Goal: Task Accomplishment & Management: Manage account settings

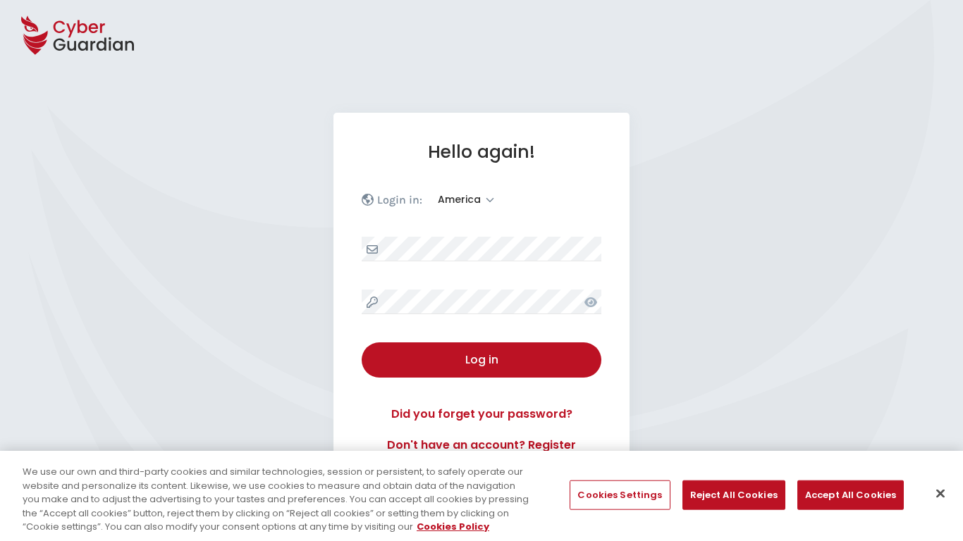
select select "America"
select select "English"
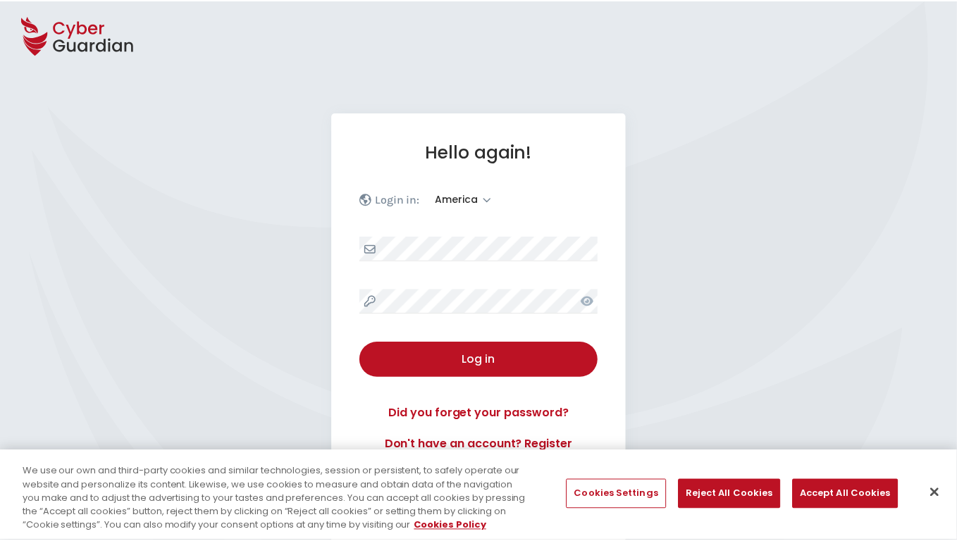
scroll to position [184, 0]
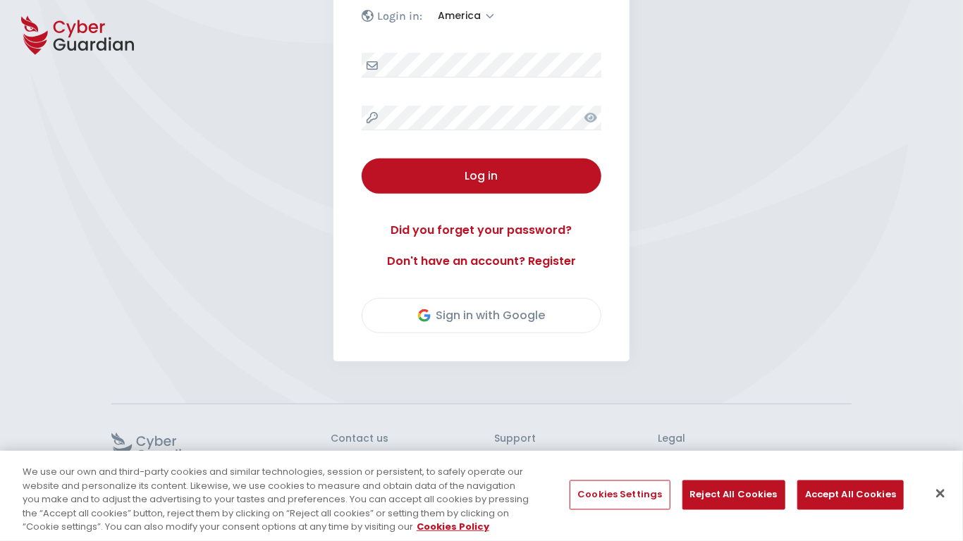
click at [940, 494] on button "Close" at bounding box center [940, 493] width 31 height 31
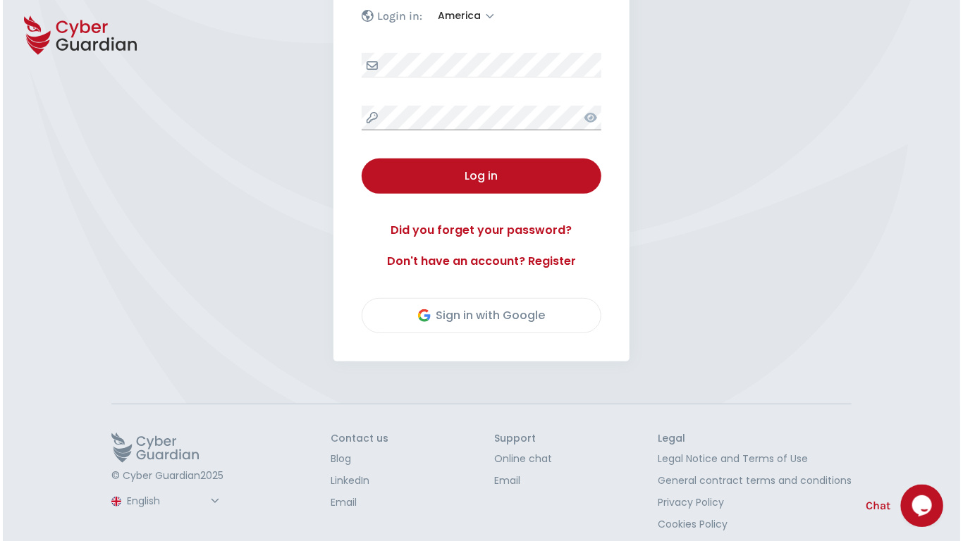
scroll to position [196, 0]
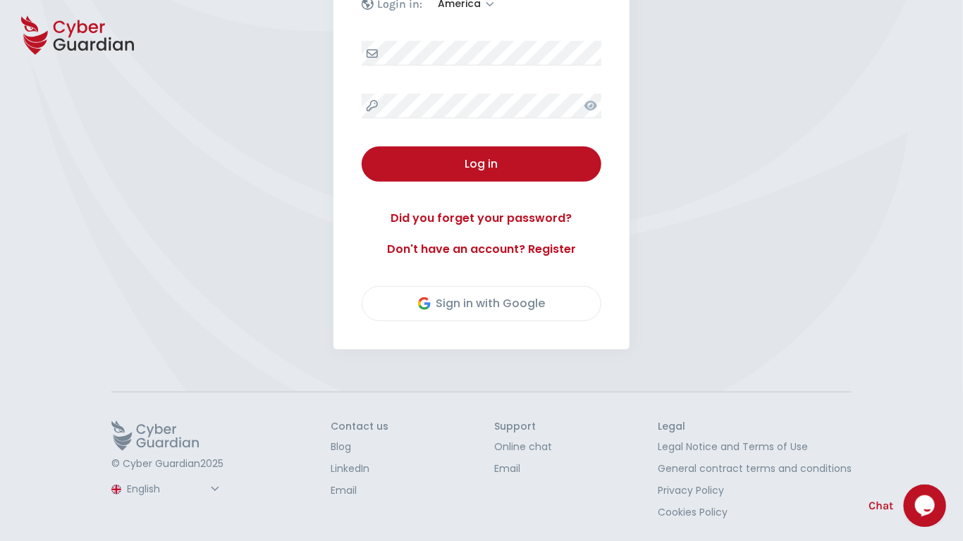
click at [362, 147] on button "Log in" at bounding box center [482, 164] width 240 height 35
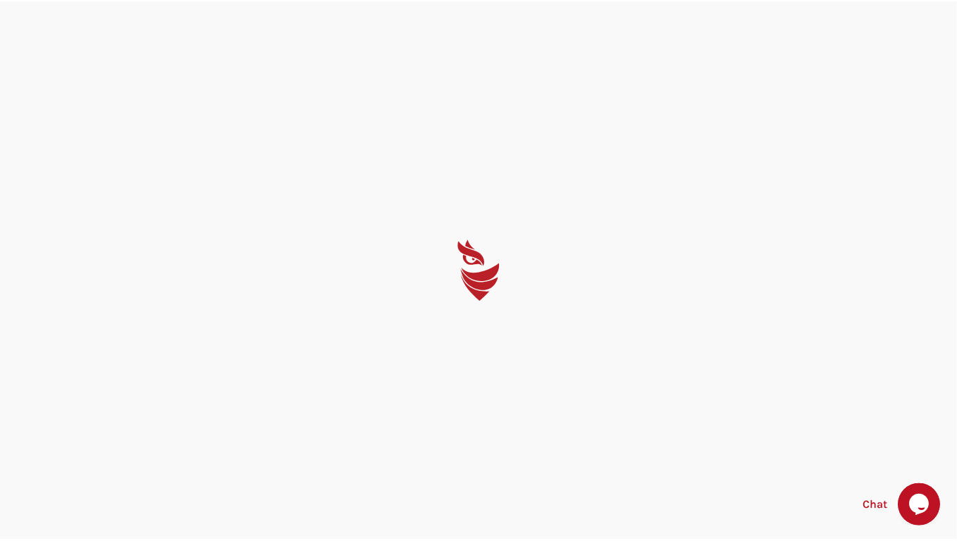
scroll to position [0, 0]
select select "English"
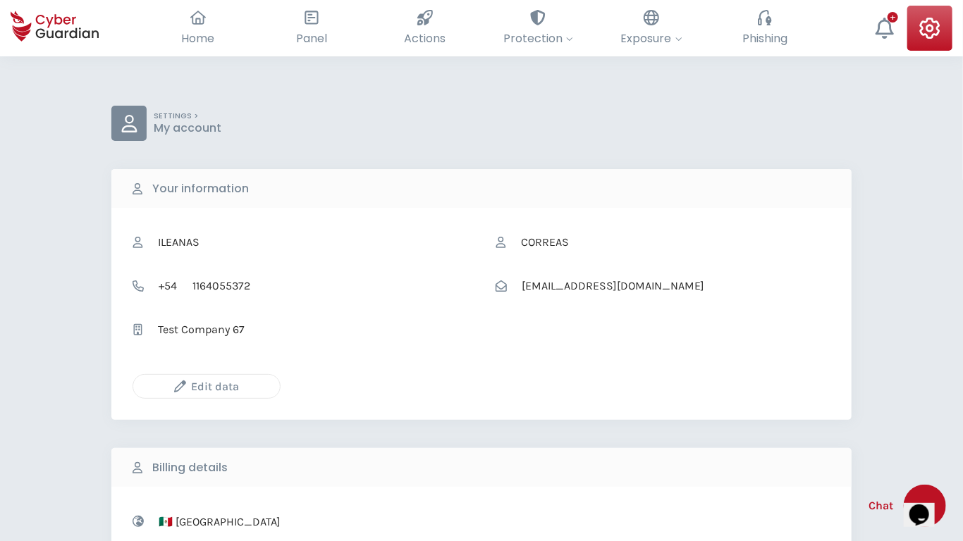
click at [180, 386] on icon "button" at bounding box center [180, 387] width 12 height 12
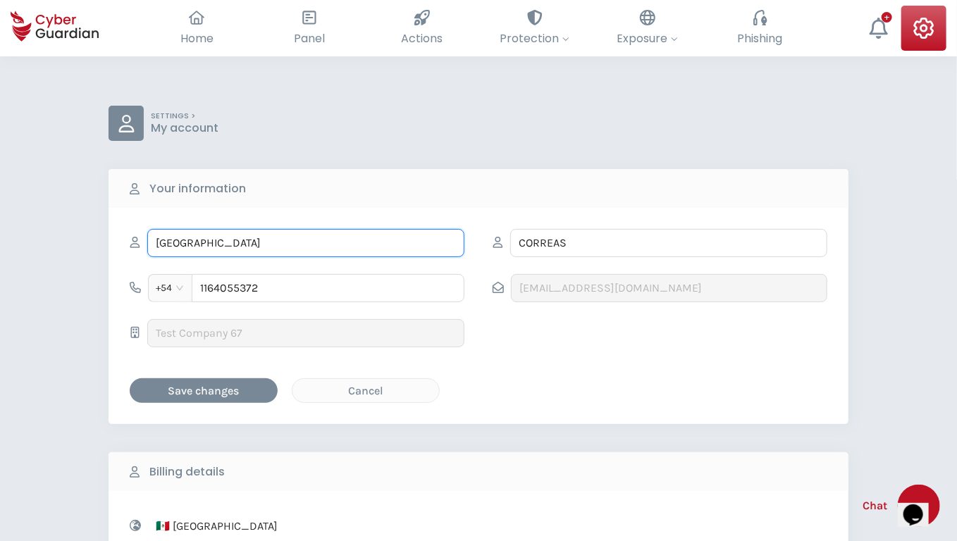
type input "Milan"
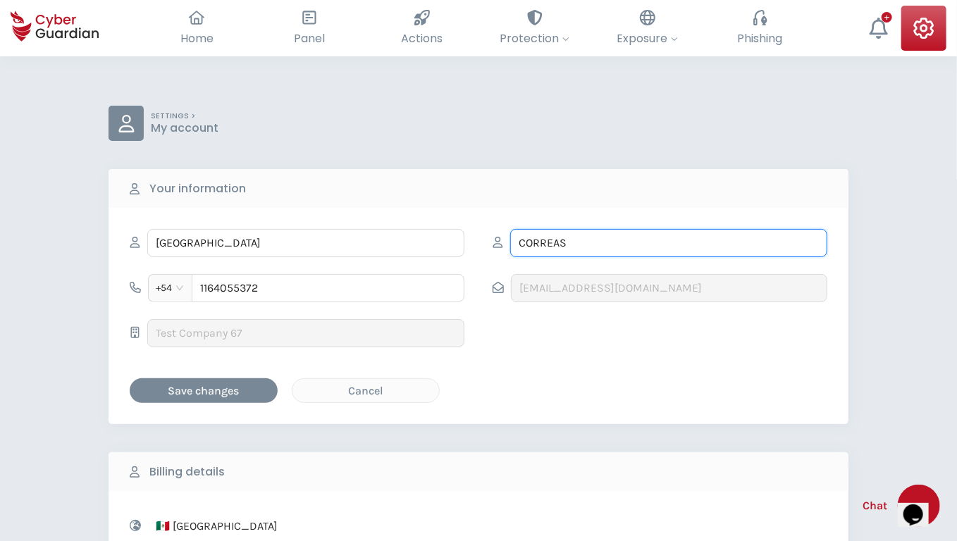
type input "Crist-Mohr"
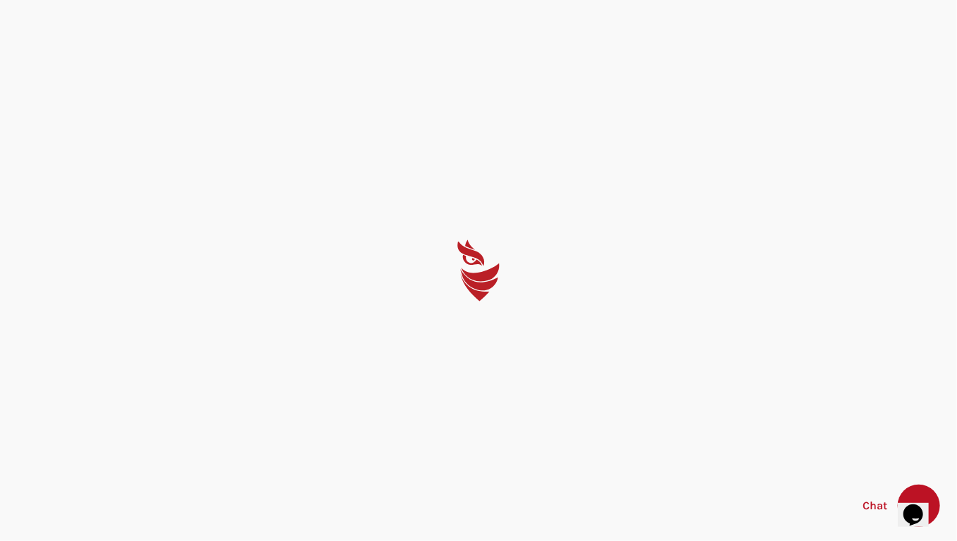
select select "English"
